Goal: Task Accomplishment & Management: Use online tool/utility

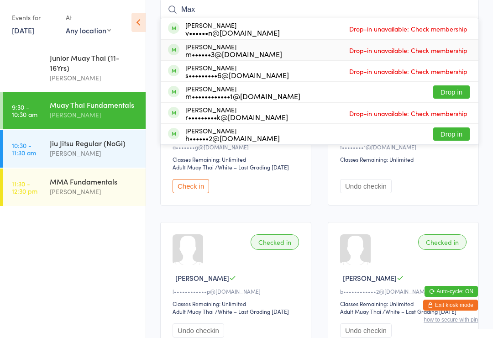
type input "Max"
click at [417, 52] on span "Drop-in unavailable: Check membership" at bounding box center [408, 50] width 123 height 14
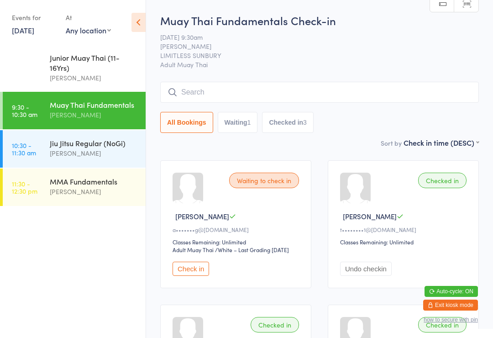
click at [137, 18] on icon at bounding box center [139, 22] width 14 height 19
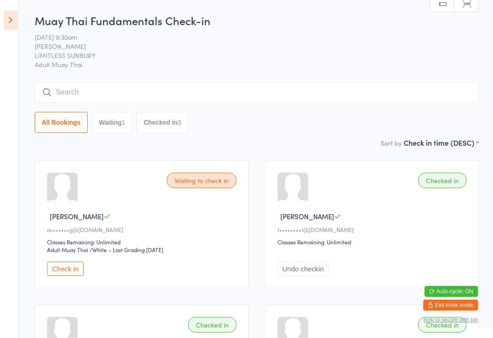
click at [4, 21] on icon at bounding box center [11, 20] width 14 height 19
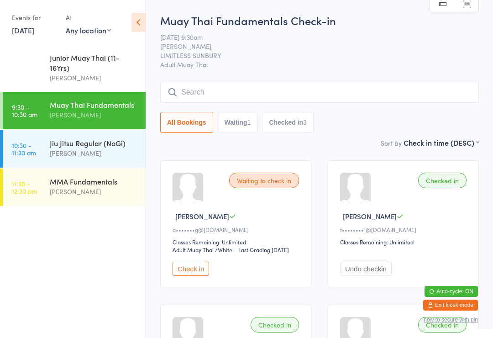
click at [109, 148] on div "Jiu Jitsu Regular (NoGi)" at bounding box center [94, 143] width 88 height 10
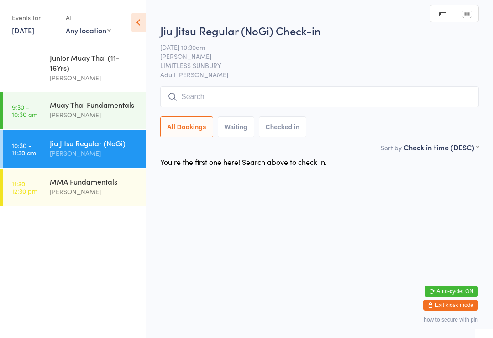
click at [251, 98] on input "search" at bounding box center [319, 96] width 319 height 21
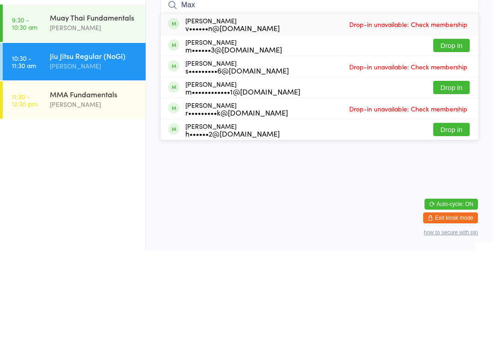
type input "Max"
click at [447, 126] on button "Drop in" at bounding box center [451, 132] width 37 height 13
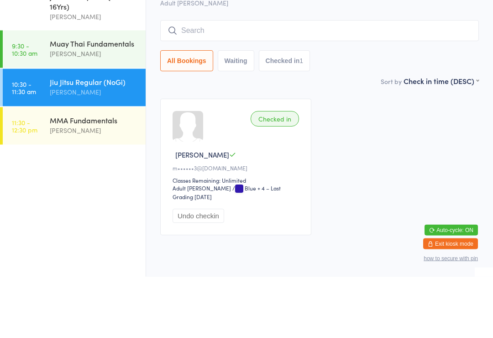
click at [326, 82] on input "search" at bounding box center [319, 92] width 319 height 21
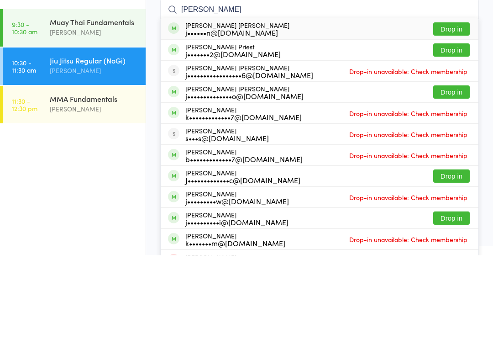
type input "[PERSON_NAME]"
click at [453, 168] on button "Drop in" at bounding box center [451, 174] width 37 height 13
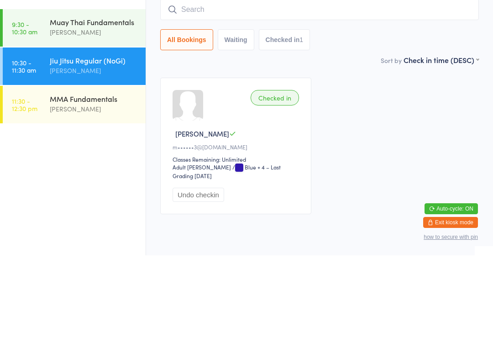
scroll to position [20, 0]
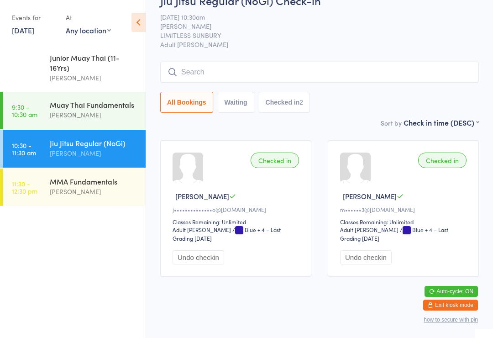
click at [372, 71] on input "search" at bounding box center [319, 72] width 319 height 21
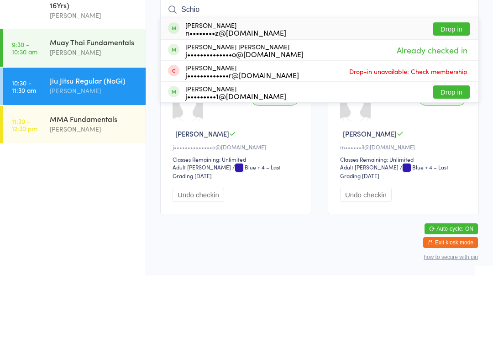
type input "Schio"
click at [450, 85] on button "Drop in" at bounding box center [451, 91] width 37 height 13
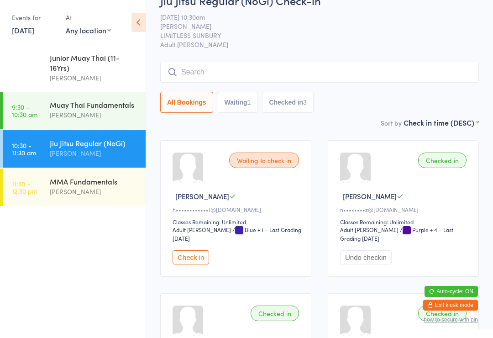
click at [371, 76] on input "search" at bounding box center [319, 72] width 319 height 21
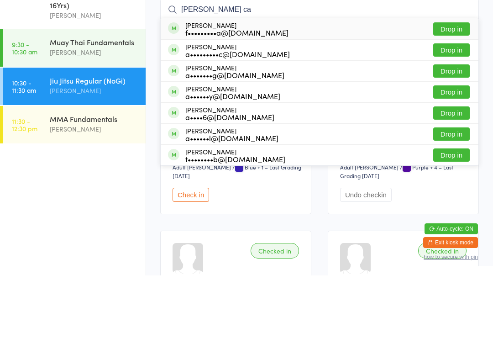
type input "[PERSON_NAME] ca"
click at [311, 102] on div "[PERSON_NAME] a•••••••••c@[DOMAIN_NAME] Drop in" at bounding box center [320, 112] width 318 height 21
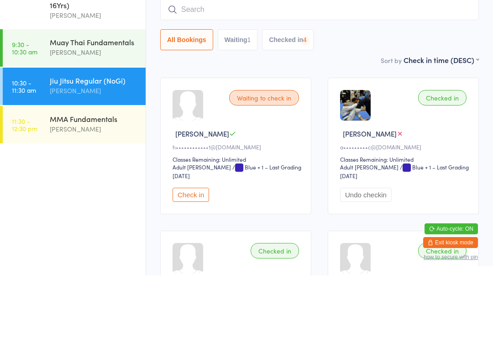
scroll to position [83, 0]
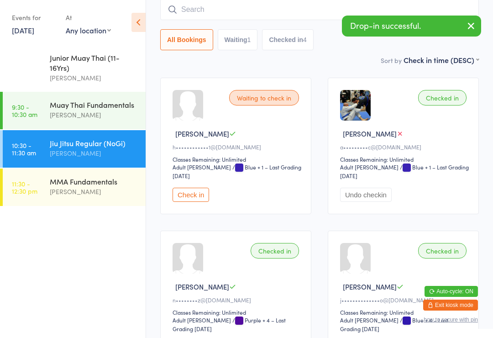
click at [200, 195] on button "Check in" at bounding box center [191, 195] width 37 height 14
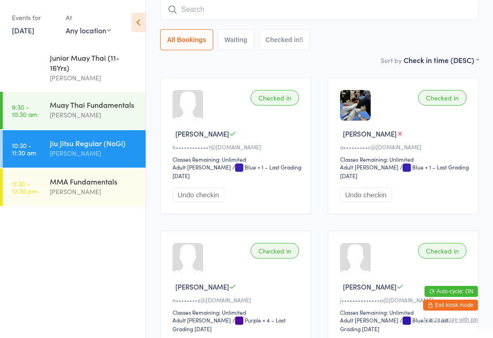
click at [338, 6] on input "search" at bounding box center [319, 9] width 319 height 21
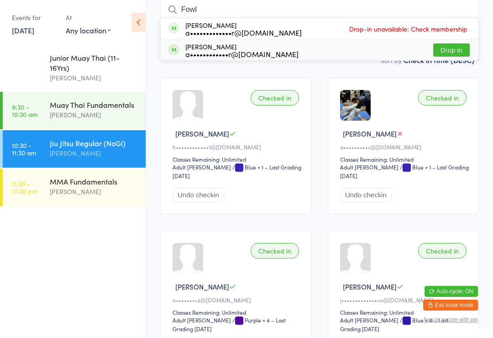
type input "Fowl"
click at [451, 46] on button "Drop in" at bounding box center [451, 49] width 37 height 13
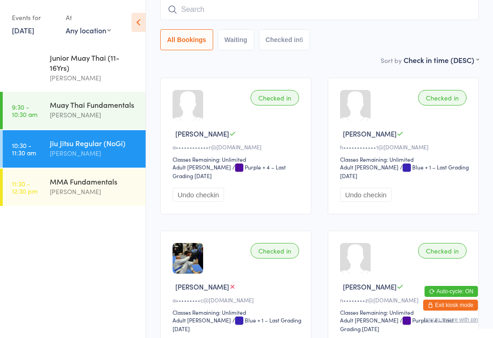
click at [214, 11] on input "search" at bounding box center [319, 9] width 319 height 21
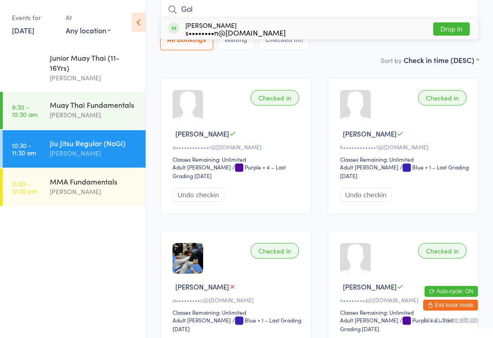
type input "Gol"
click at [438, 36] on button "Drop in" at bounding box center [451, 28] width 37 height 13
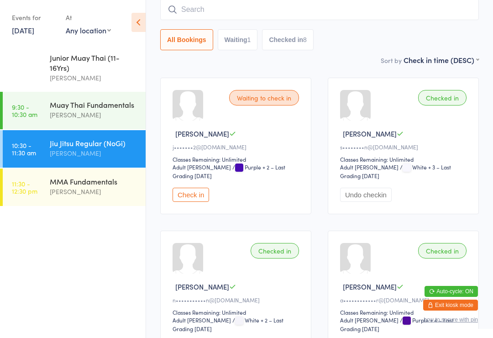
click at [276, 17] on input "search" at bounding box center [319, 9] width 319 height 21
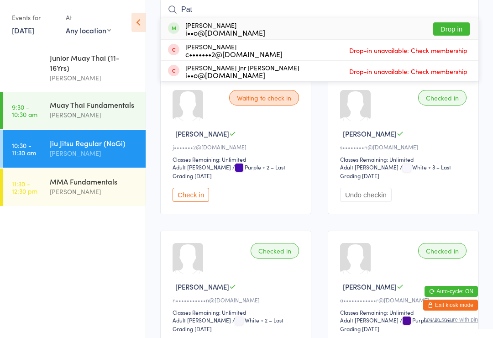
type input "Pat"
click at [455, 32] on button "Drop in" at bounding box center [451, 28] width 37 height 13
